Goal: Information Seeking & Learning: Learn about a topic

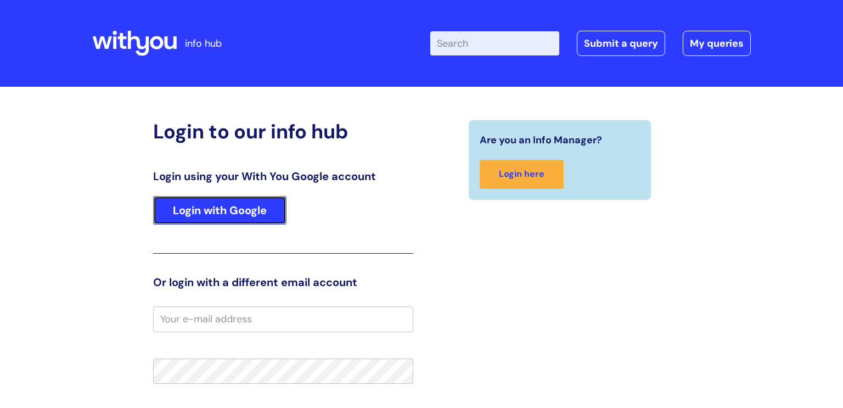
click at [226, 212] on link "Login with Google" at bounding box center [219, 210] width 133 height 29
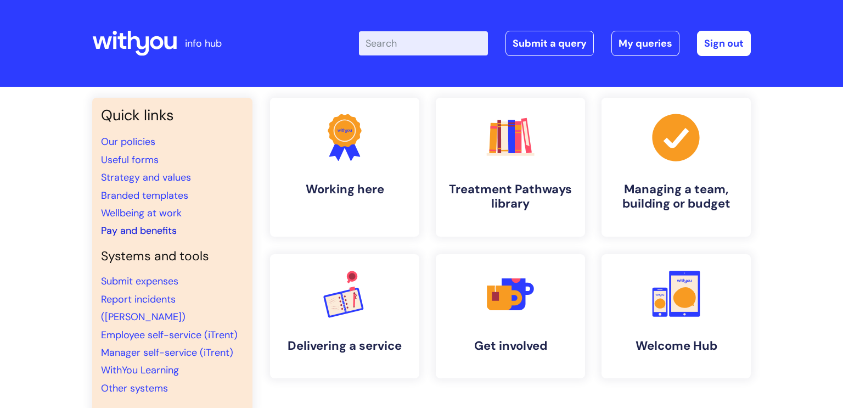
click at [154, 234] on link "Pay and benefits" at bounding box center [139, 230] width 76 height 13
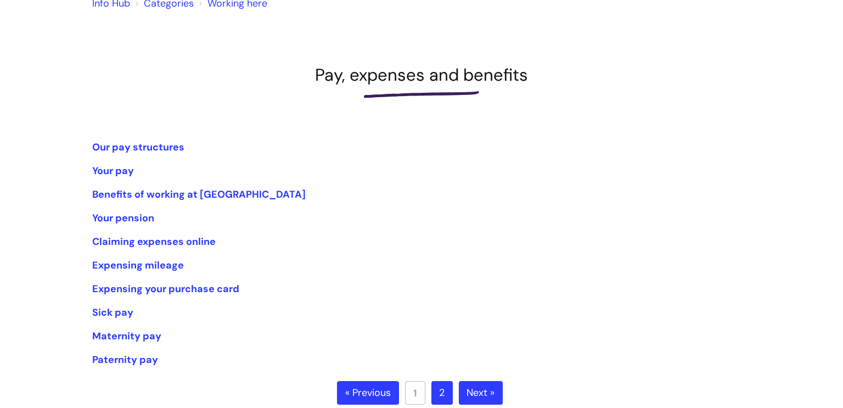
scroll to position [112, 0]
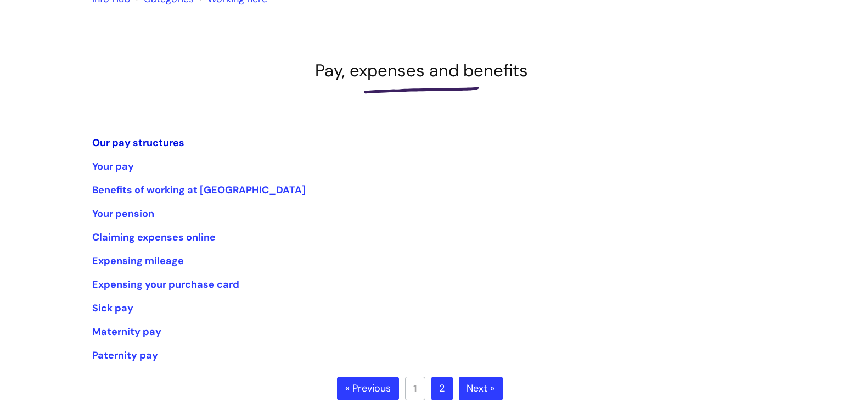
click at [134, 142] on link "Our pay structures" at bounding box center [138, 142] width 92 height 13
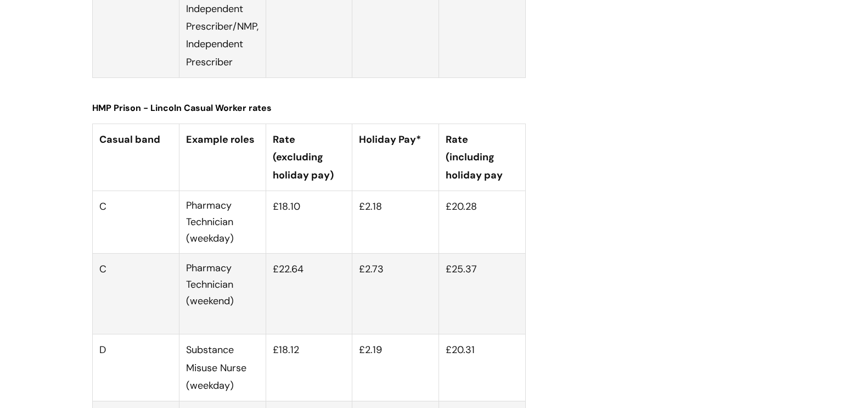
scroll to position [4038, 0]
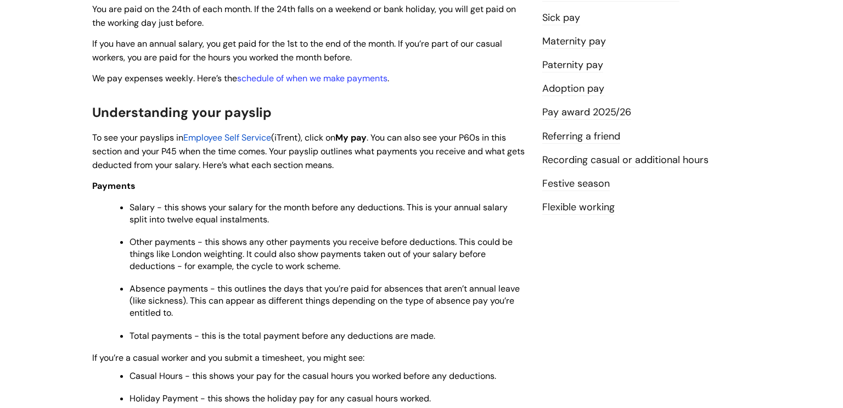
scroll to position [292, 0]
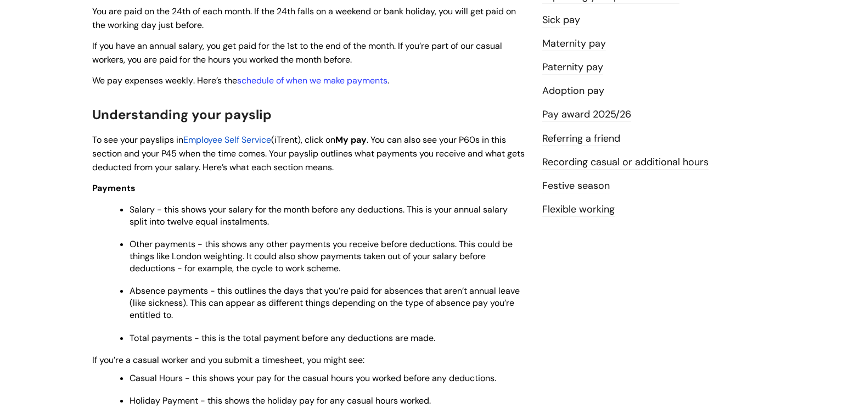
click at [614, 117] on link "Pay award 2025/26" at bounding box center [586, 115] width 89 height 14
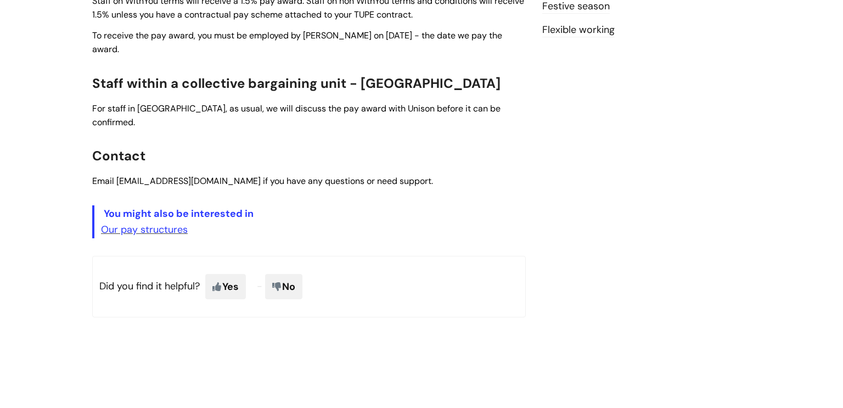
scroll to position [462, 0]
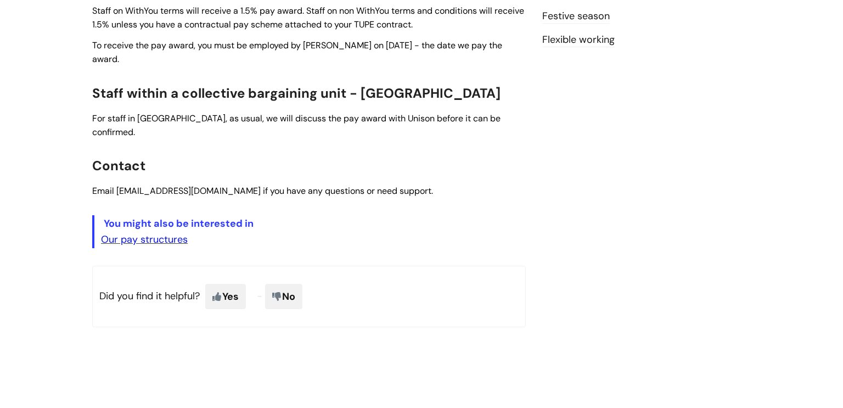
click at [149, 233] on link "Our pay structures" at bounding box center [144, 239] width 87 height 13
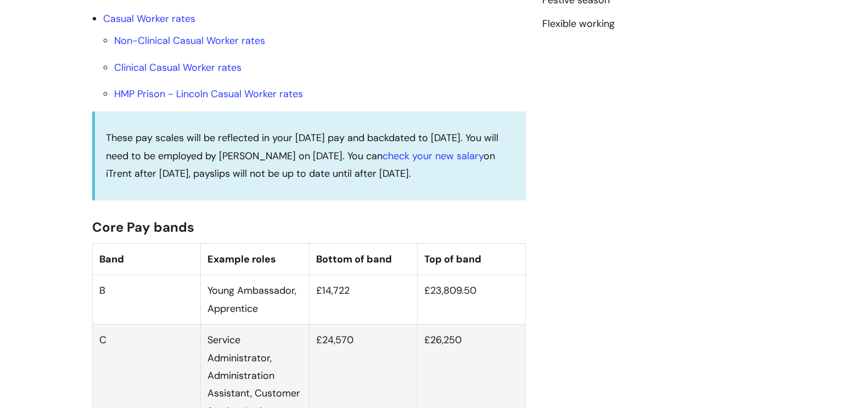
scroll to position [386, 0]
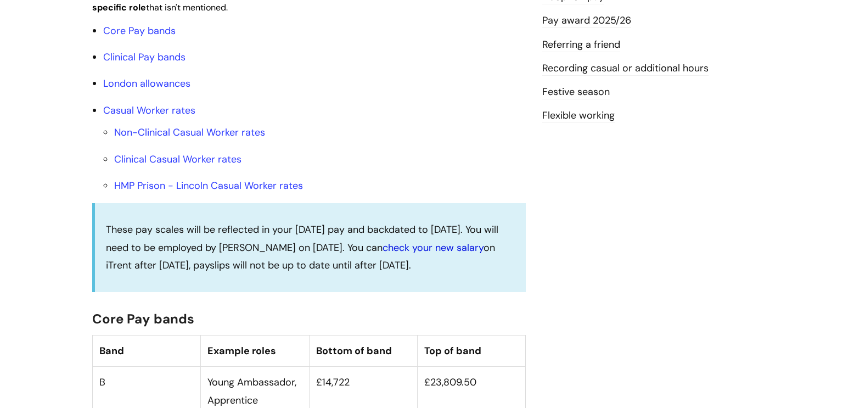
click at [433, 254] on link "check your new salary" at bounding box center [433, 247] width 101 height 13
